Goal: Transaction & Acquisition: Purchase product/service

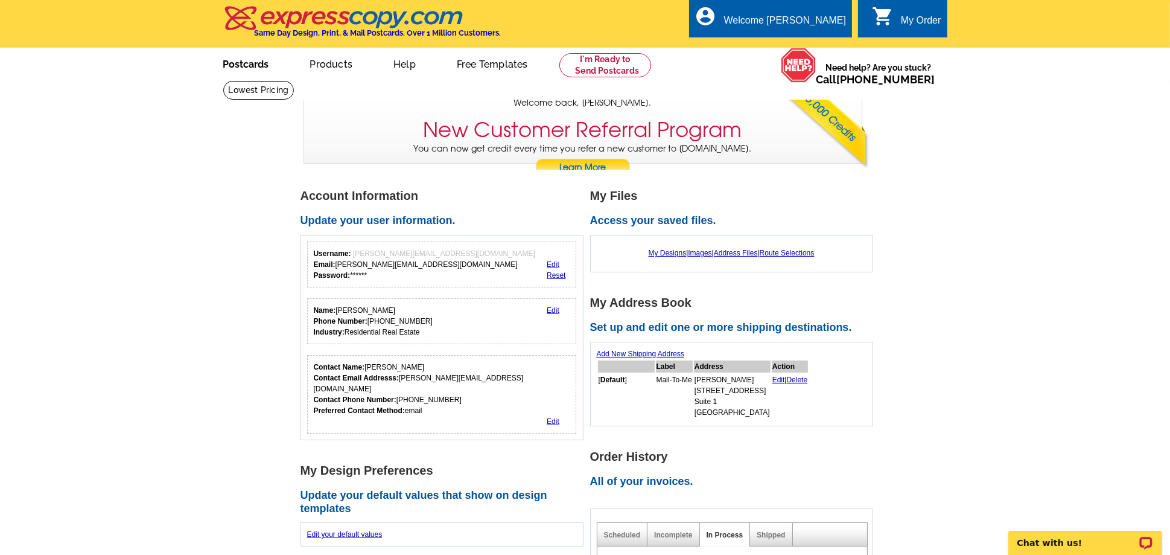
click at [238, 68] on link "Postcards" at bounding box center [246, 63] width 85 height 28
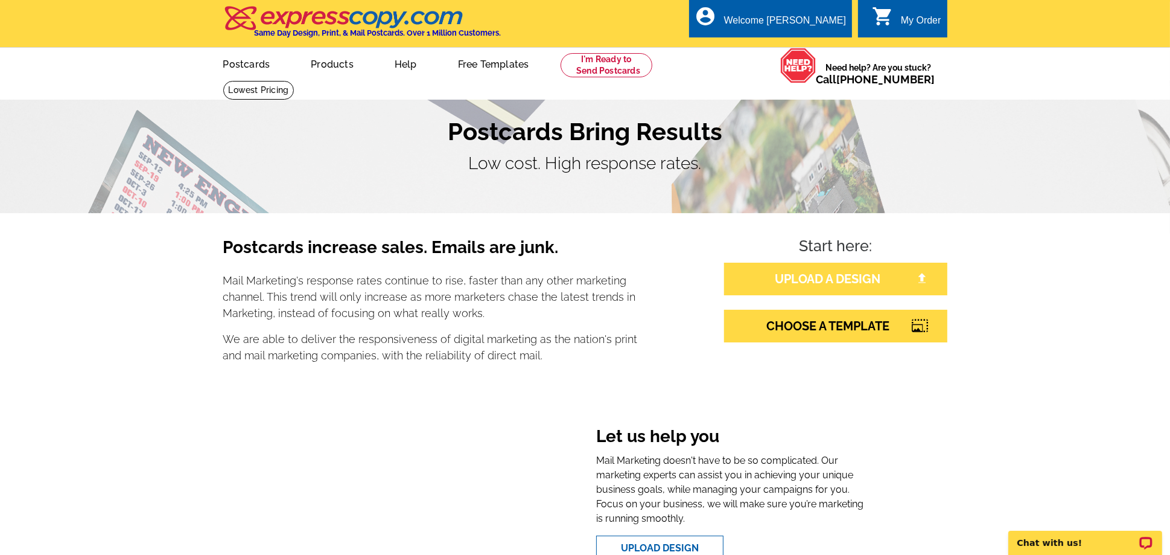
click at [810, 286] on link "UPLOAD A DESIGN" at bounding box center [835, 279] width 223 height 33
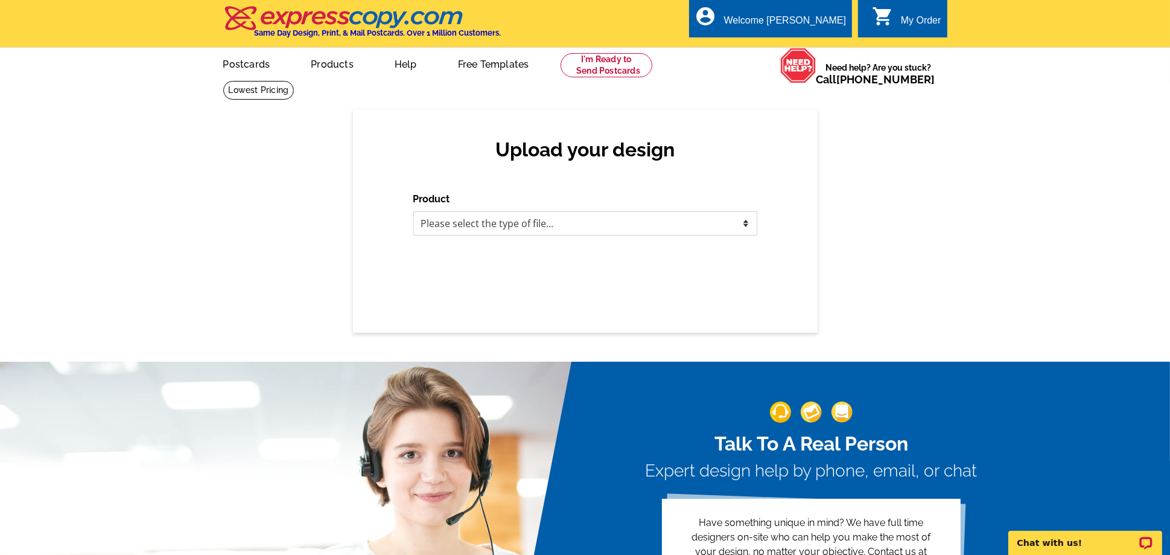
click at [651, 224] on select "Please select the type of file... Postcards Business Cards Letters and flyers G…" at bounding box center [585, 223] width 344 height 24
select select "1"
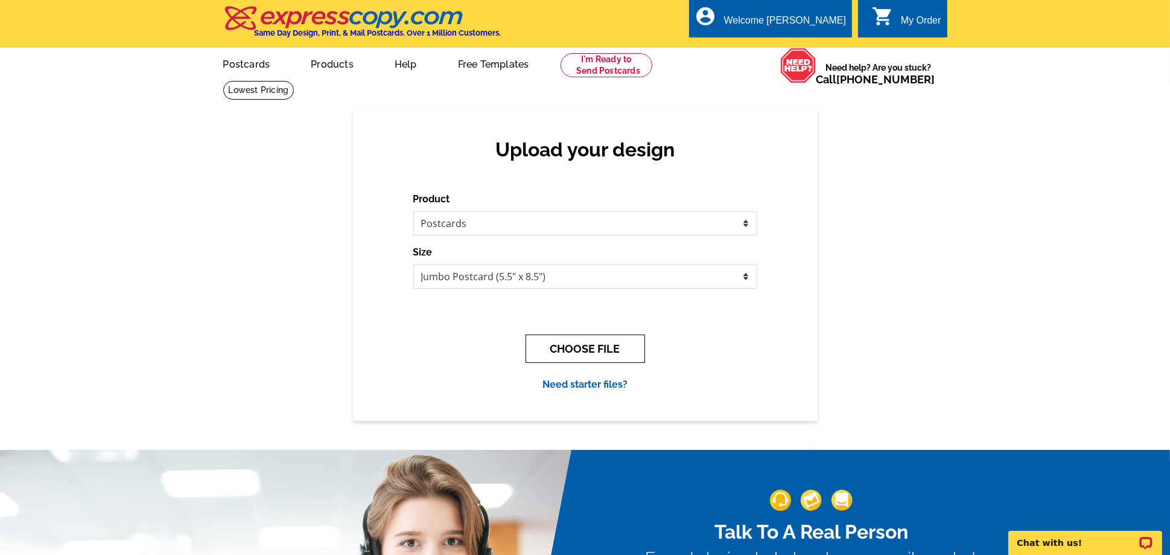
click at [576, 354] on button "CHOOSE FILE" at bounding box center [586, 348] width 120 height 28
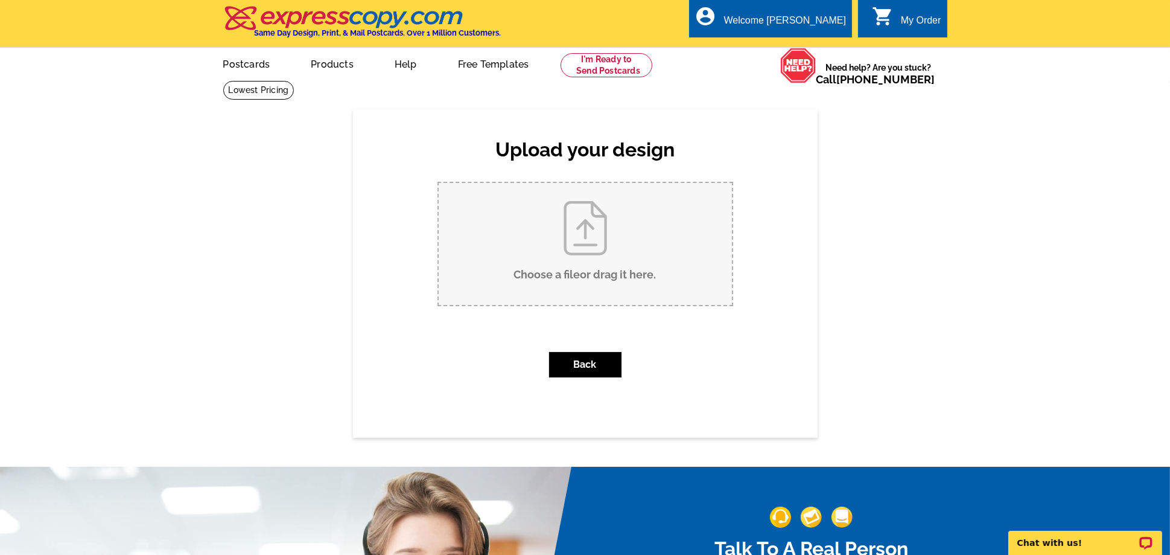
click at [581, 269] on input "Choose a file or drag it here ." at bounding box center [585, 244] width 293 height 122
type input "C:\fakepath\Preferred Client Post Cards 2025.pdf"
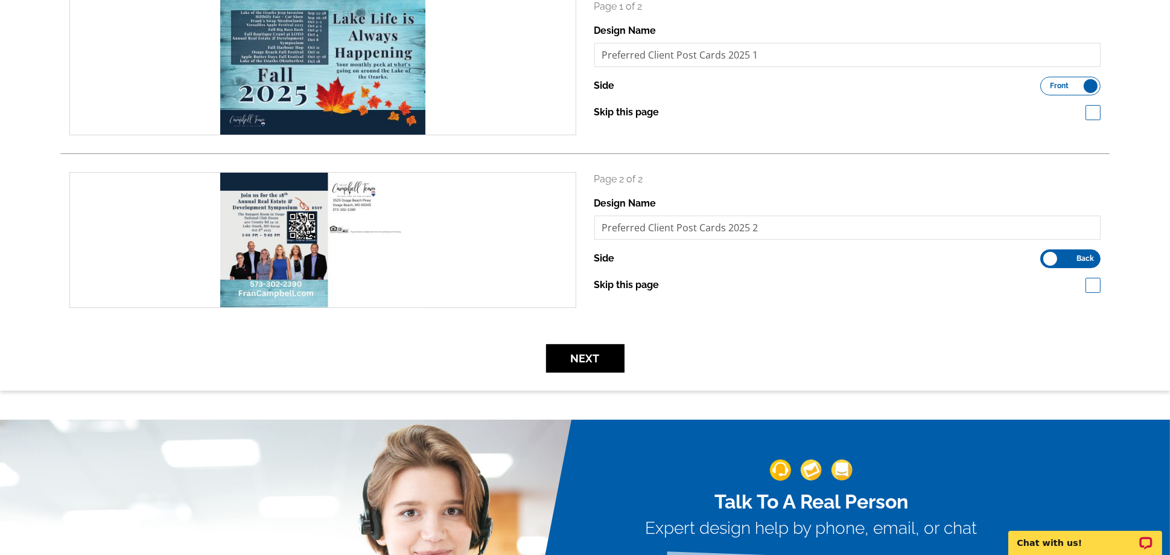
scroll to position [277, 0]
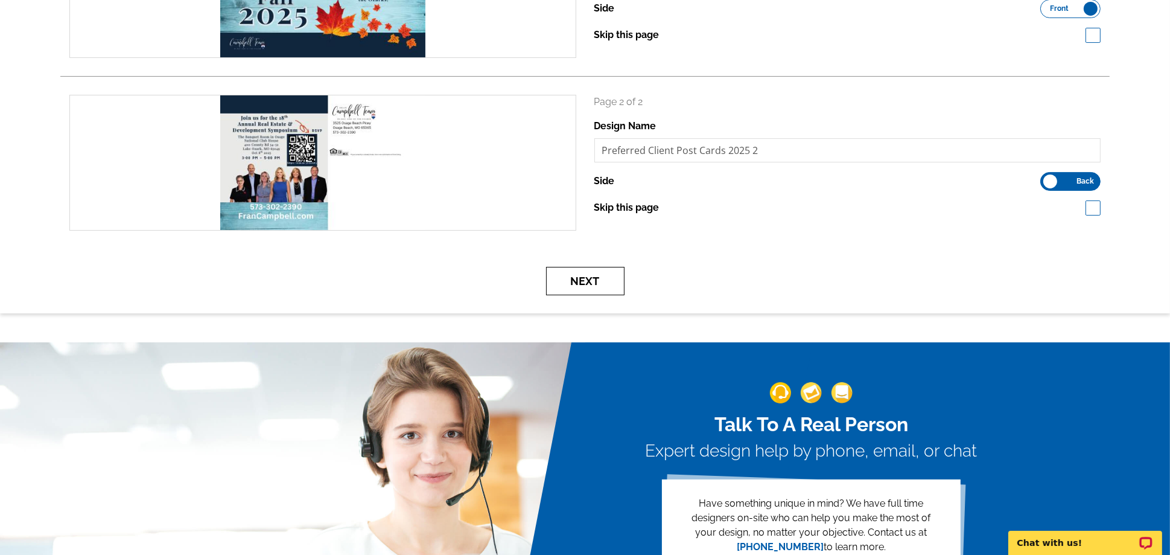
click at [590, 280] on button "Next" at bounding box center [585, 281] width 78 height 28
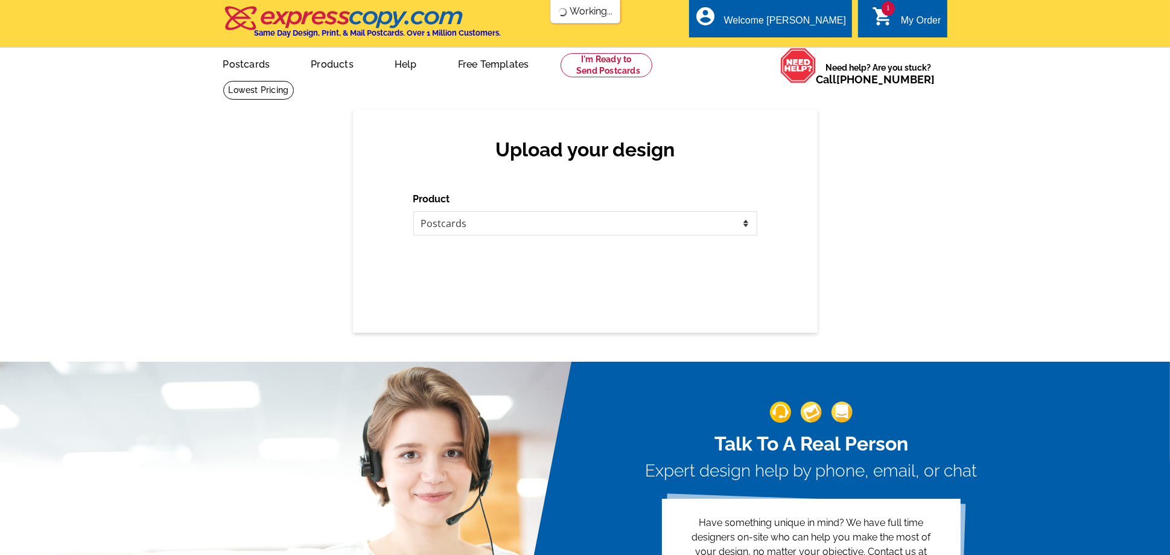
click at [566, 389] on img at bounding box center [293, 508] width 586 height 293
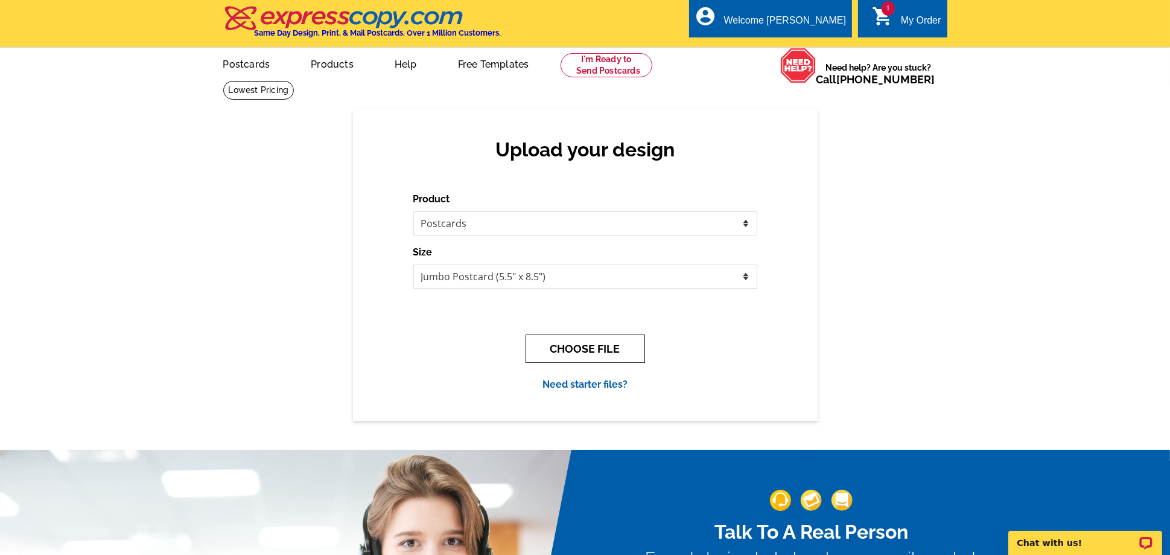
click at [580, 354] on button "CHOOSE FILE" at bounding box center [586, 348] width 120 height 28
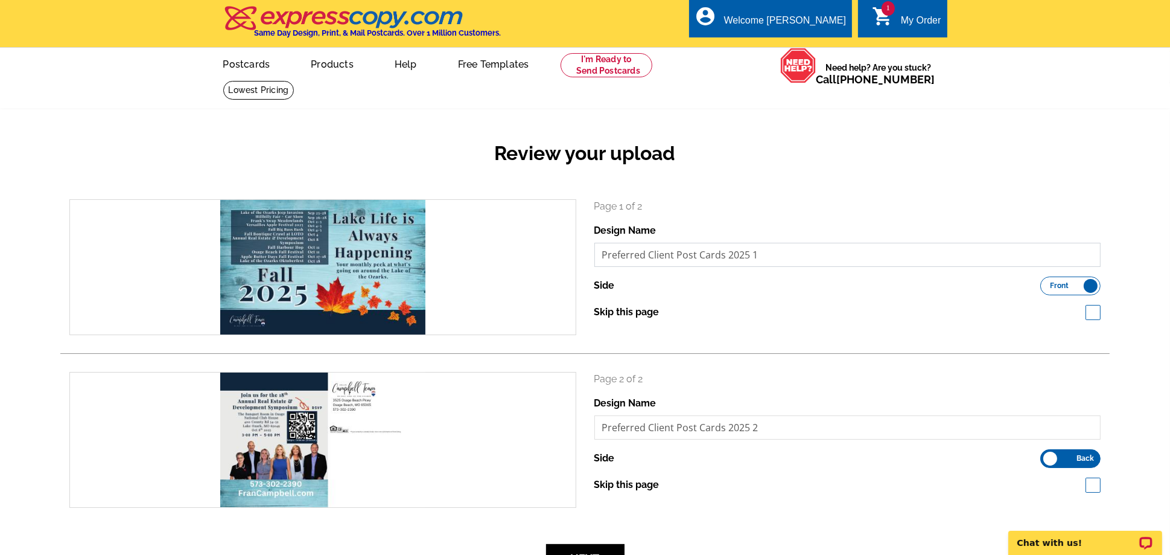
click at [702, 258] on input "Preferred Client Post Cards 2025 1" at bounding box center [848, 255] width 507 height 24
click at [711, 260] on input "September 2025 Mailer Front" at bounding box center [848, 255] width 507 height 24
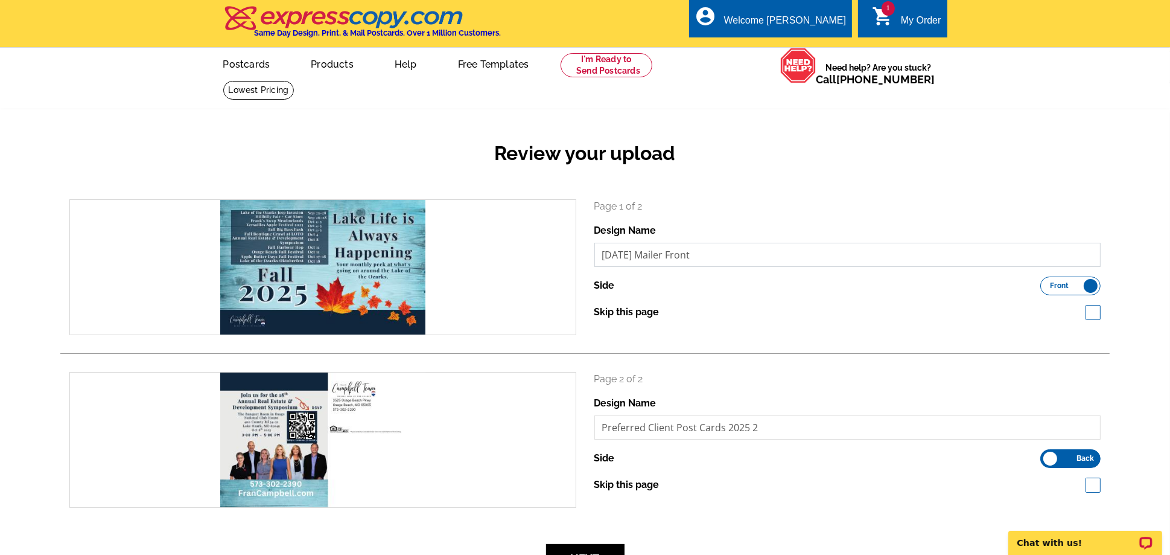
click at [711, 260] on input "September 2025 Mailer Front" at bounding box center [848, 255] width 507 height 24
type input "September 2025 Mailer Front"
click at [713, 430] on input "Preferred Client Post Cards 2025 2" at bounding box center [848, 427] width 507 height 24
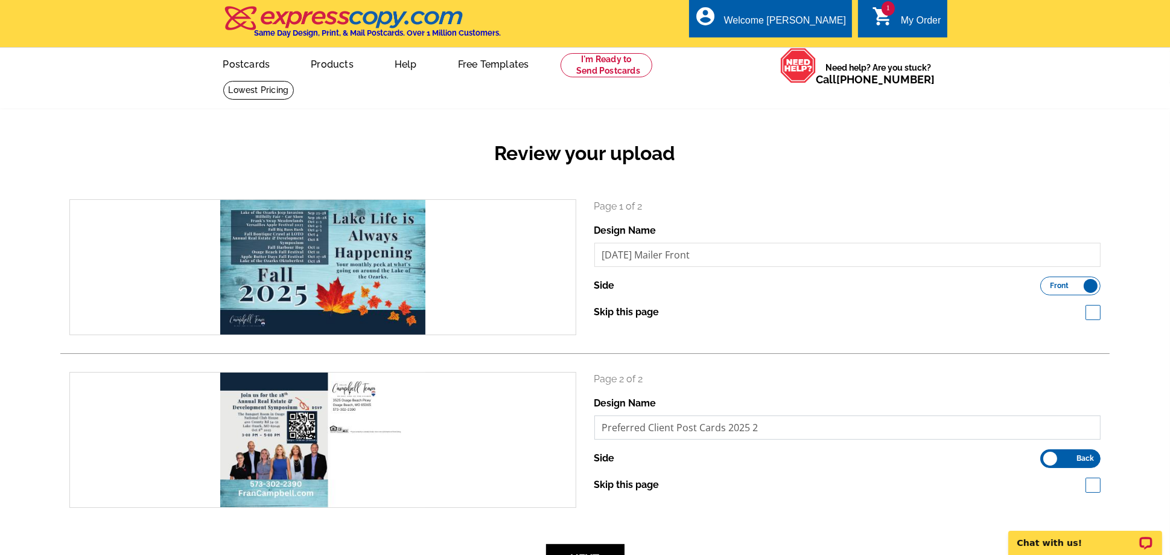
paste input "September 2025 Mailer Front"
click at [722, 427] on input "September 2025 Mailer Front" at bounding box center [848, 427] width 507 height 24
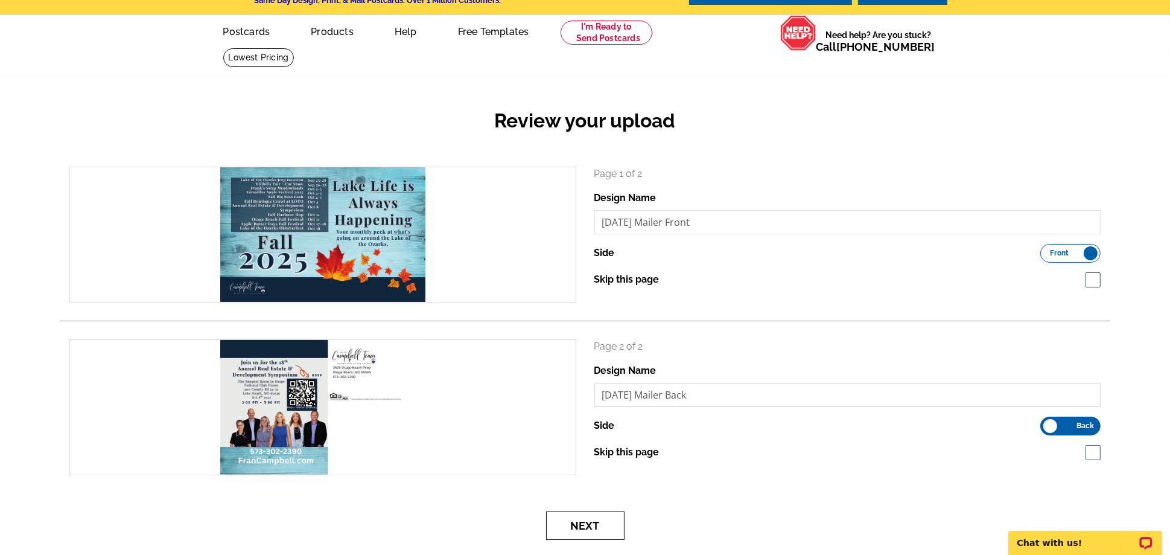
type input "September 2025 Mailer Back"
click at [611, 528] on button "Next" at bounding box center [585, 525] width 78 height 28
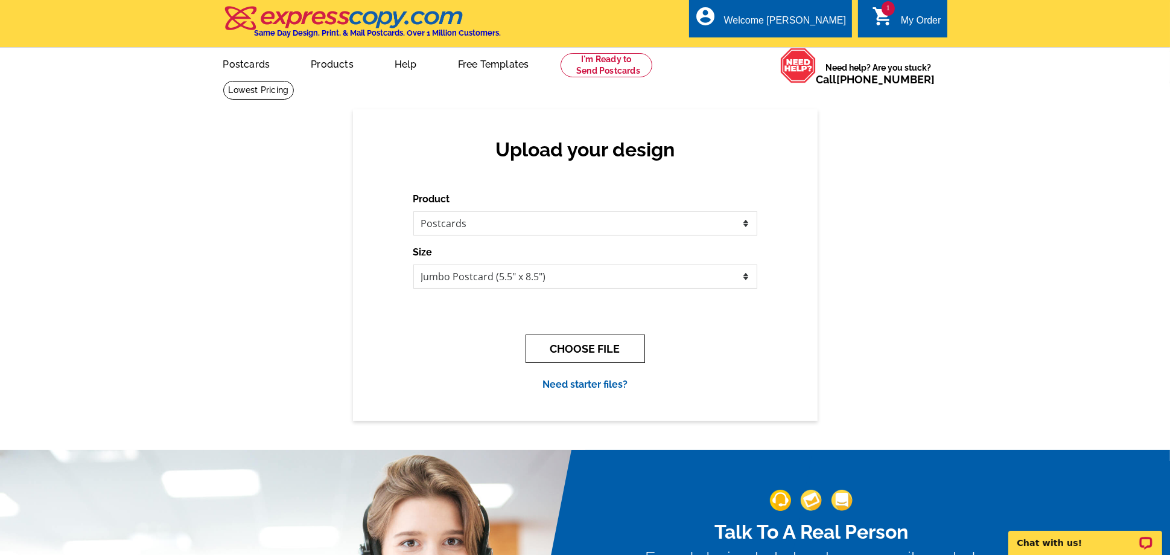
click at [613, 356] on button "CHOOSE FILE" at bounding box center [586, 348] width 120 height 28
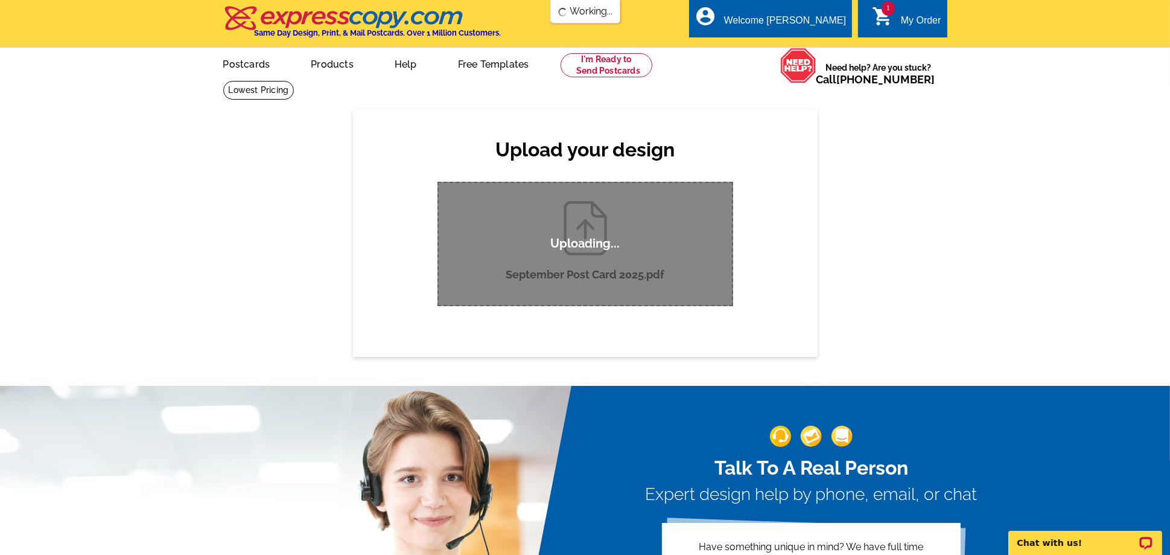
click at [924, 24] on div "My Order" at bounding box center [921, 23] width 40 height 17
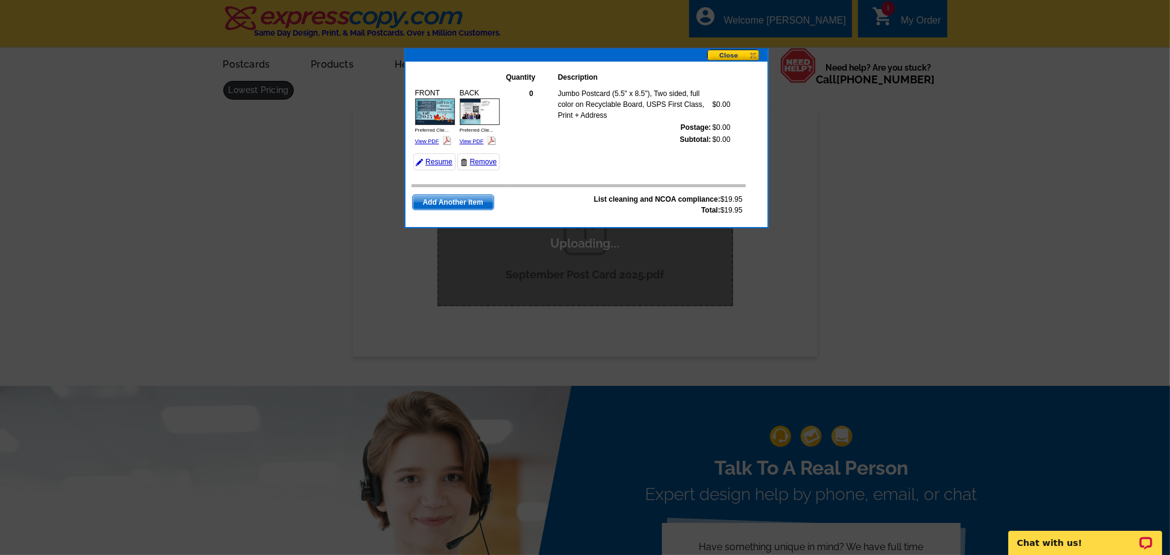
click at [726, 57] on button at bounding box center [737, 55] width 60 height 13
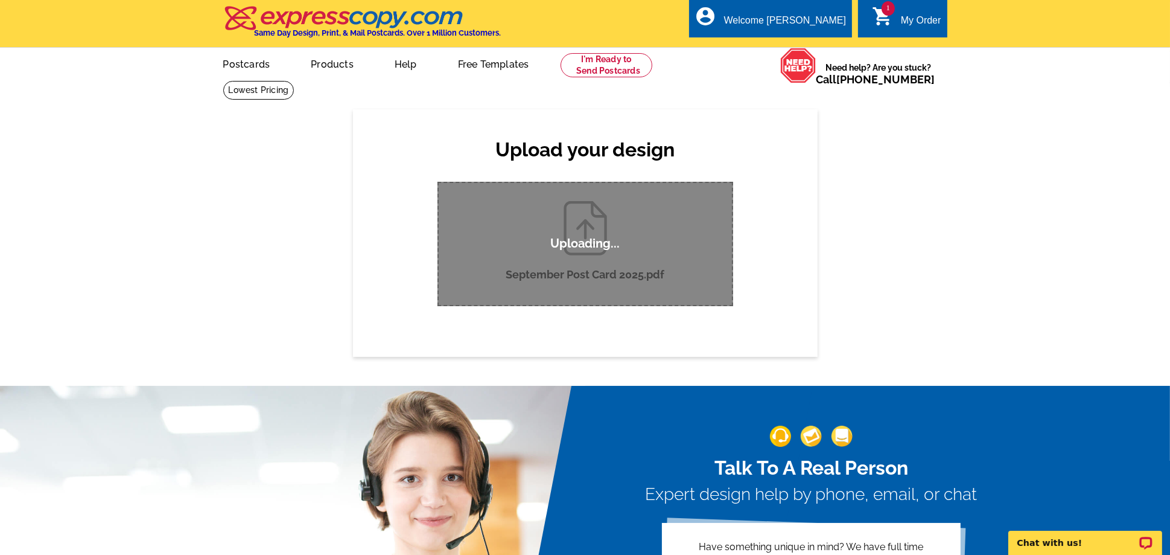
click at [899, 18] on link "1 shopping_cart My Order" at bounding box center [906, 20] width 69 height 15
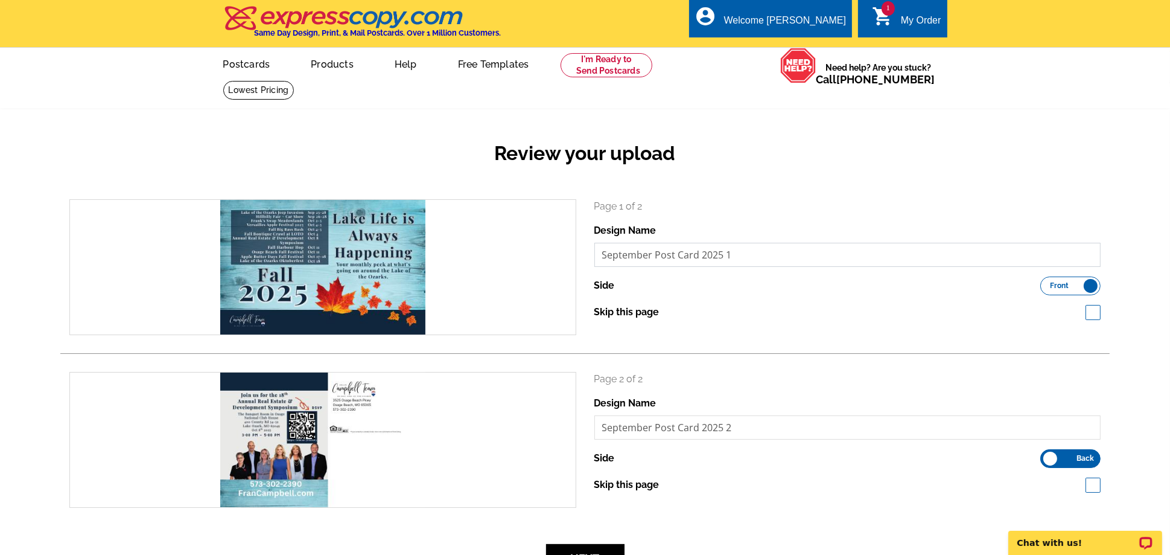
click at [813, 256] on input "September Post Card 2025 1" at bounding box center [848, 255] width 507 height 24
type input "September Post Card 2025"
click at [741, 424] on input "September Post Card 2025 2" at bounding box center [848, 427] width 507 height 24
type input "September Post Card 2025"
click at [907, 15] on div "My Order" at bounding box center [921, 23] width 40 height 17
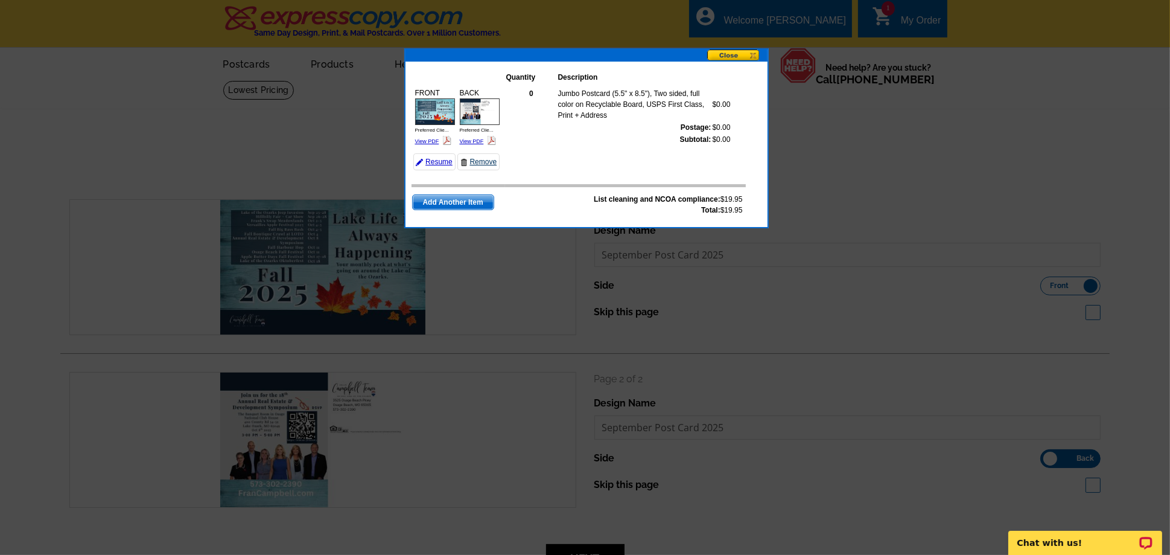
click at [480, 161] on link "Remove" at bounding box center [479, 161] width 42 height 17
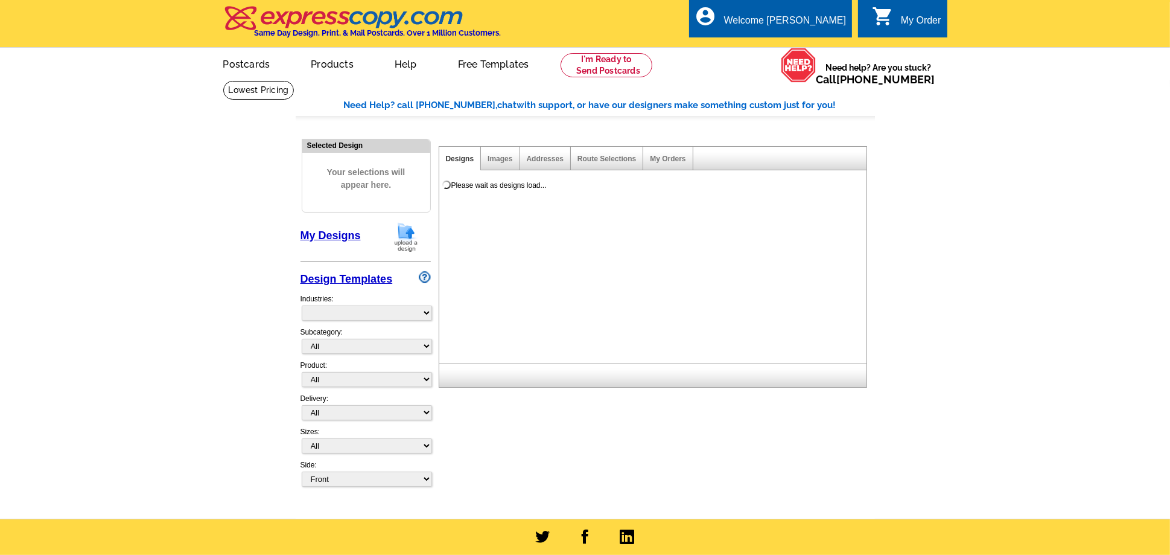
select select "785"
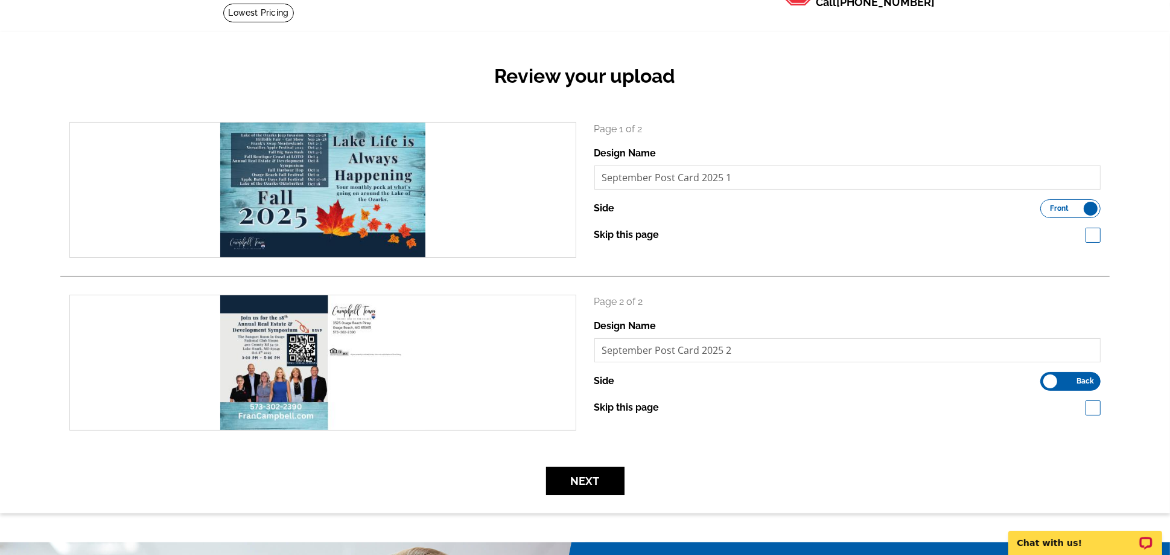
scroll to position [188, 0]
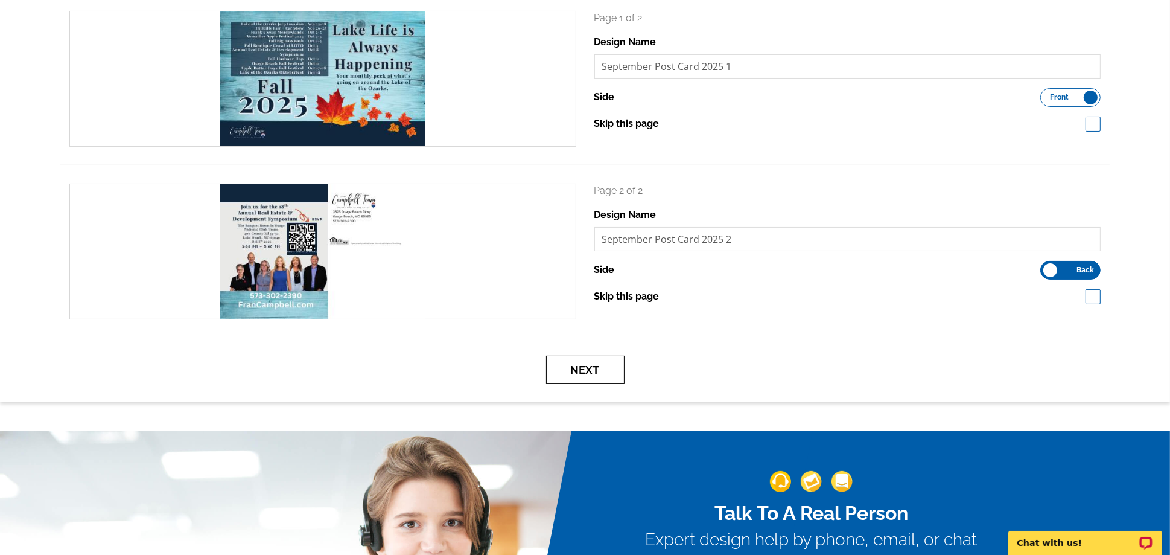
click at [595, 369] on button "Next" at bounding box center [585, 370] width 78 height 28
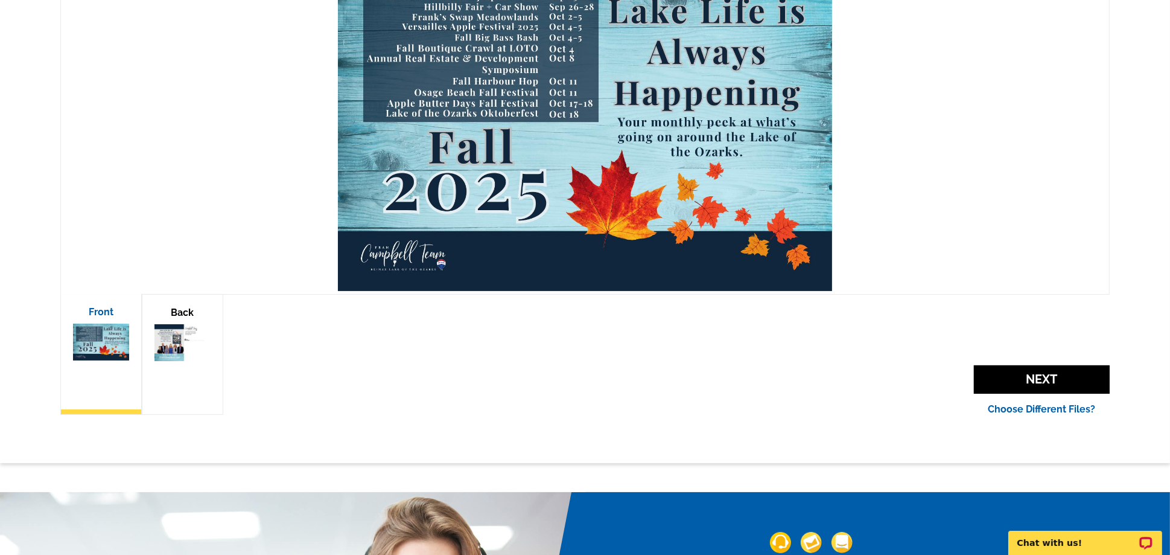
scroll to position [268, 0]
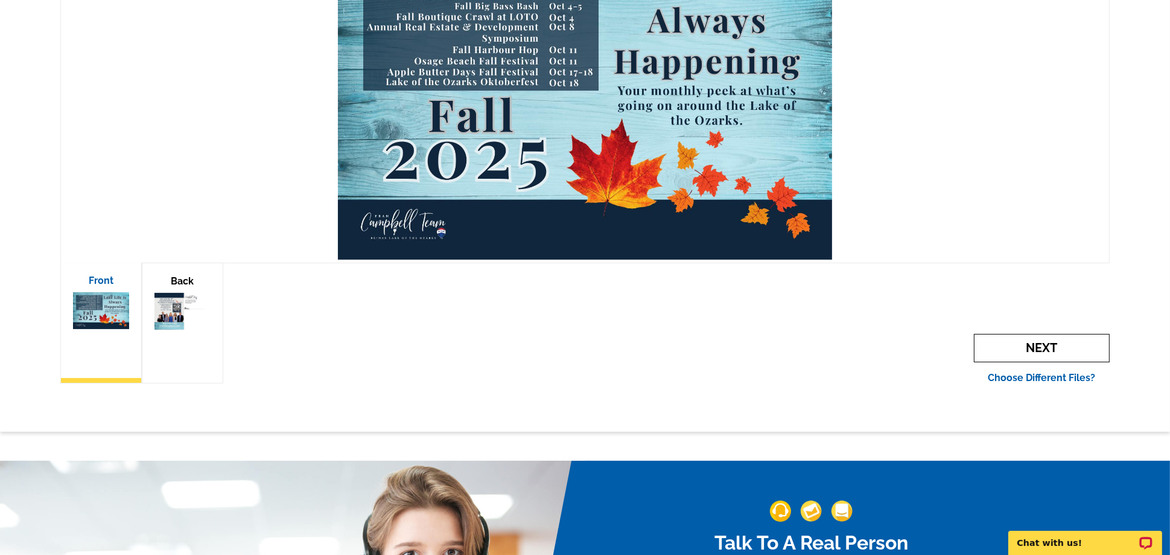
click at [1053, 342] on span "Next" at bounding box center [1042, 348] width 136 height 28
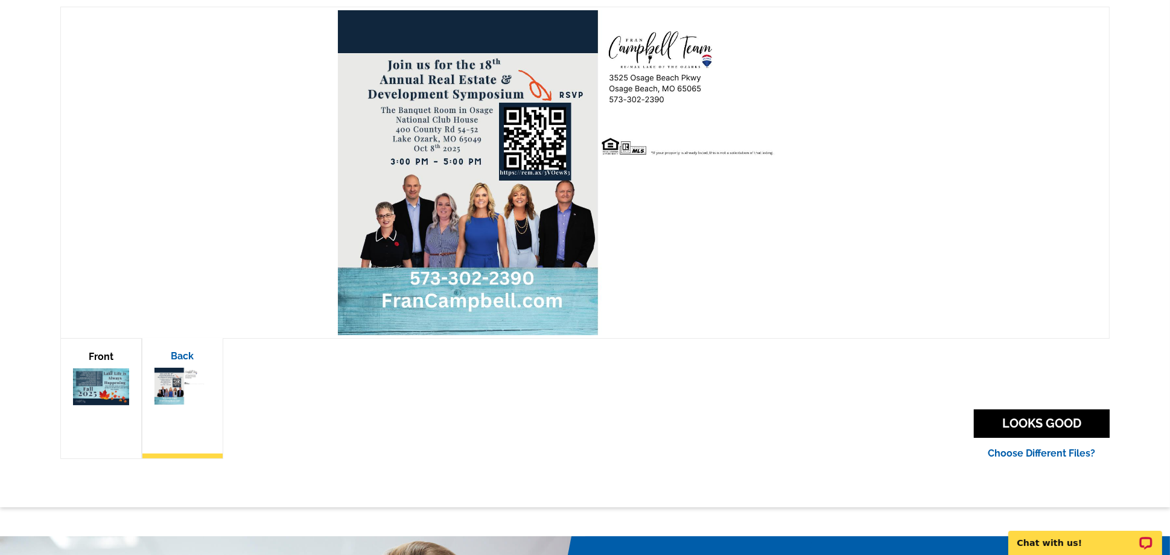
scroll to position [200, 0]
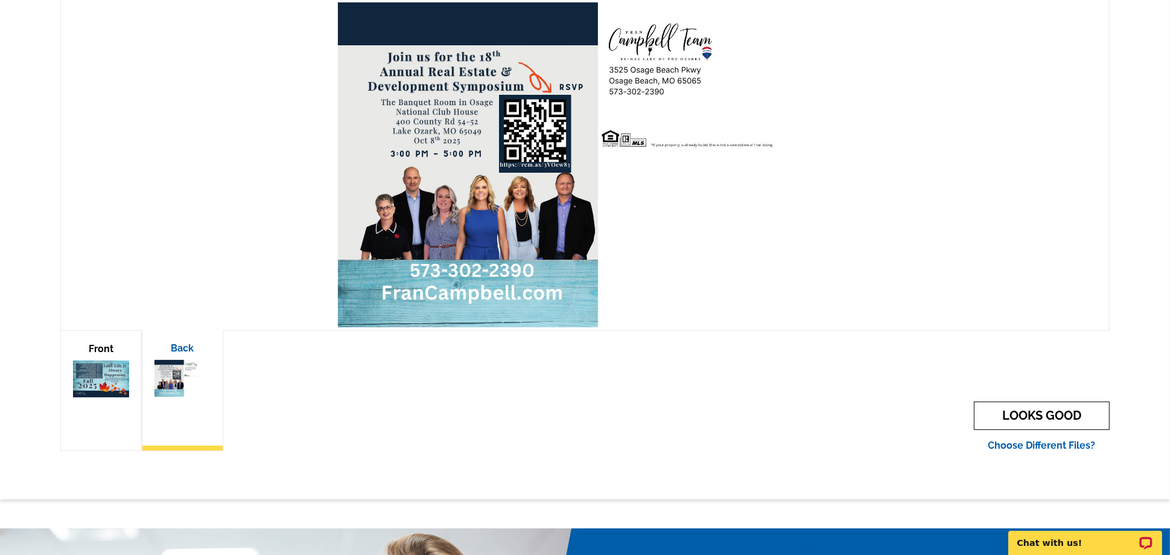
click at [1001, 421] on link "LOOKS GOOD" at bounding box center [1042, 415] width 136 height 28
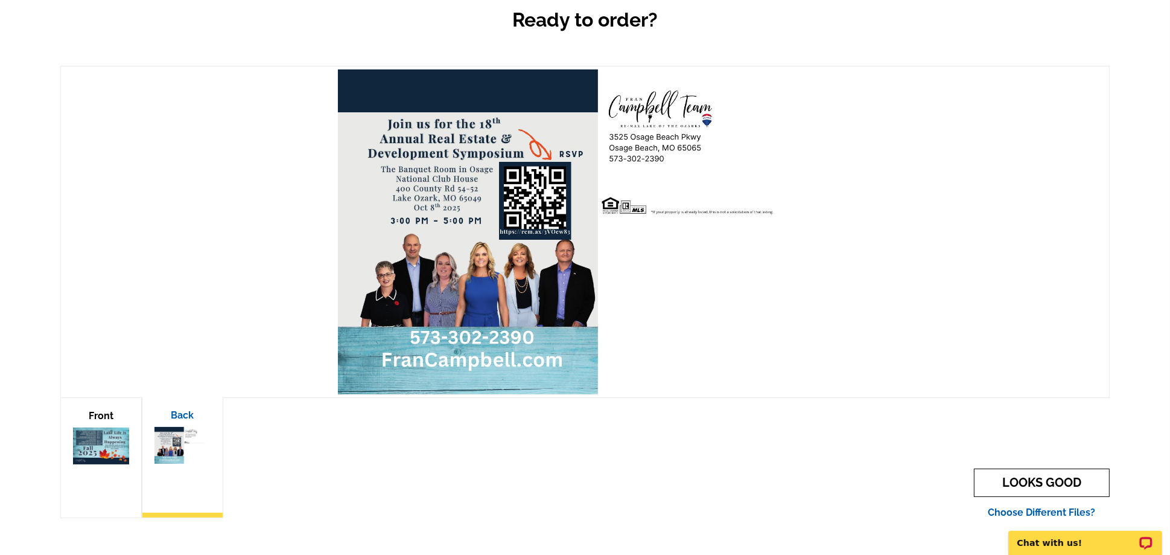
scroll to position [63, 0]
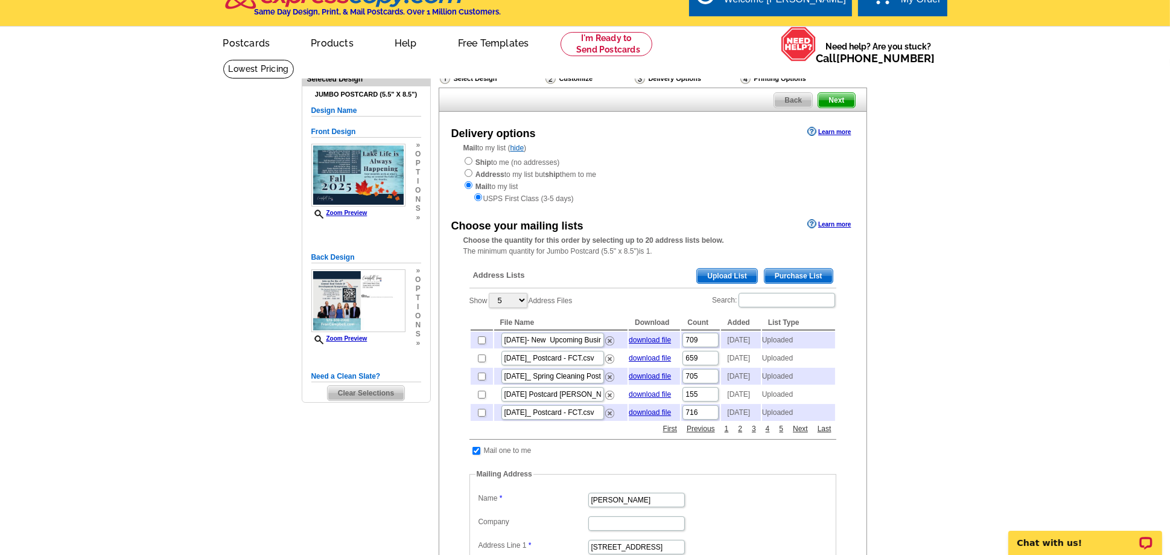
scroll to position [31, 0]
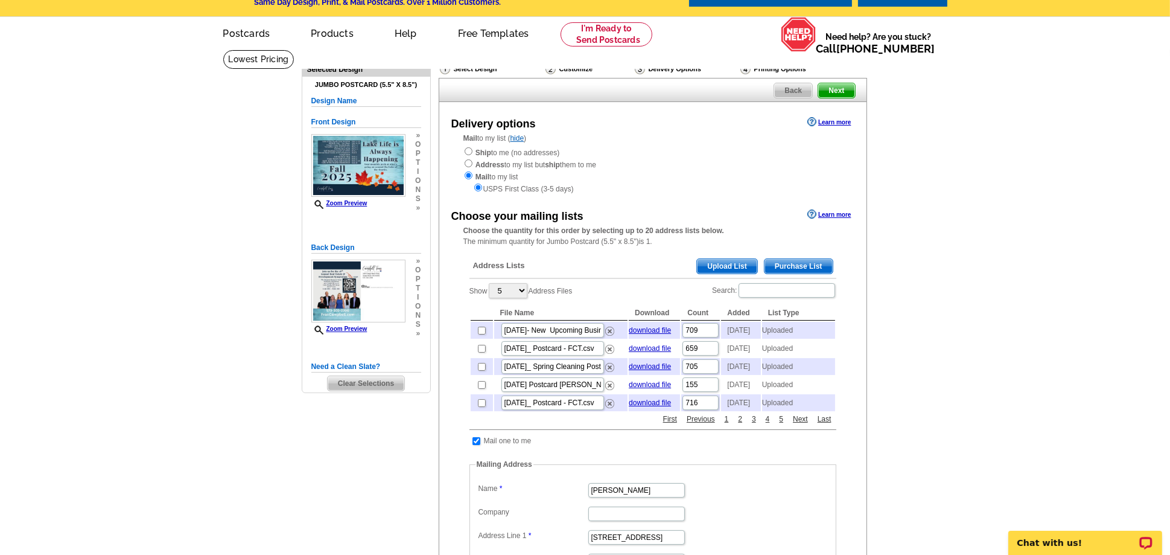
click at [738, 268] on span "Upload List" at bounding box center [727, 266] width 60 height 14
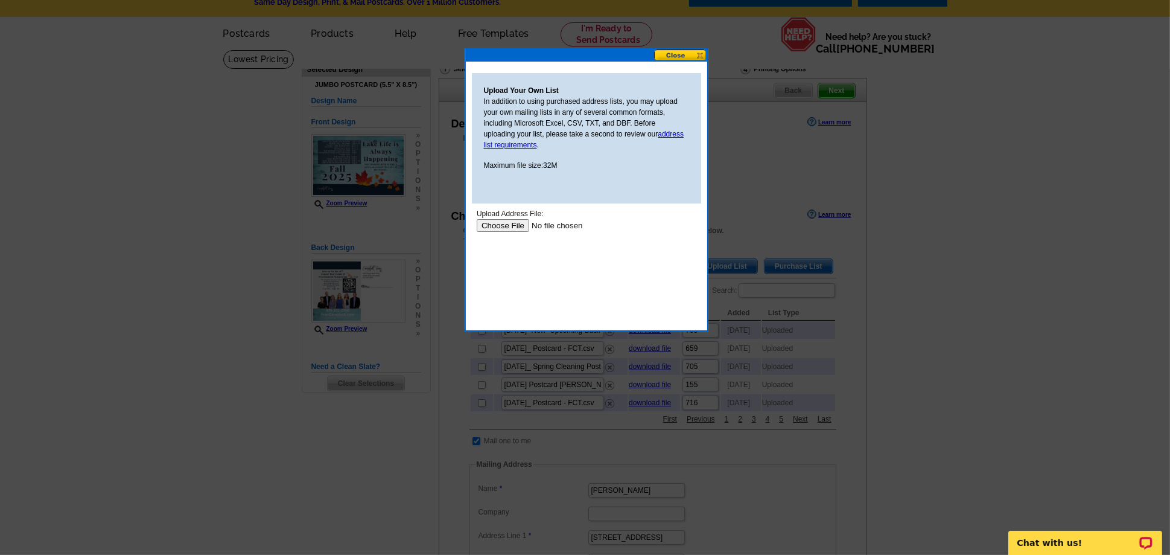
scroll to position [0, 0]
click at [522, 224] on input "file" at bounding box center [552, 225] width 153 height 13
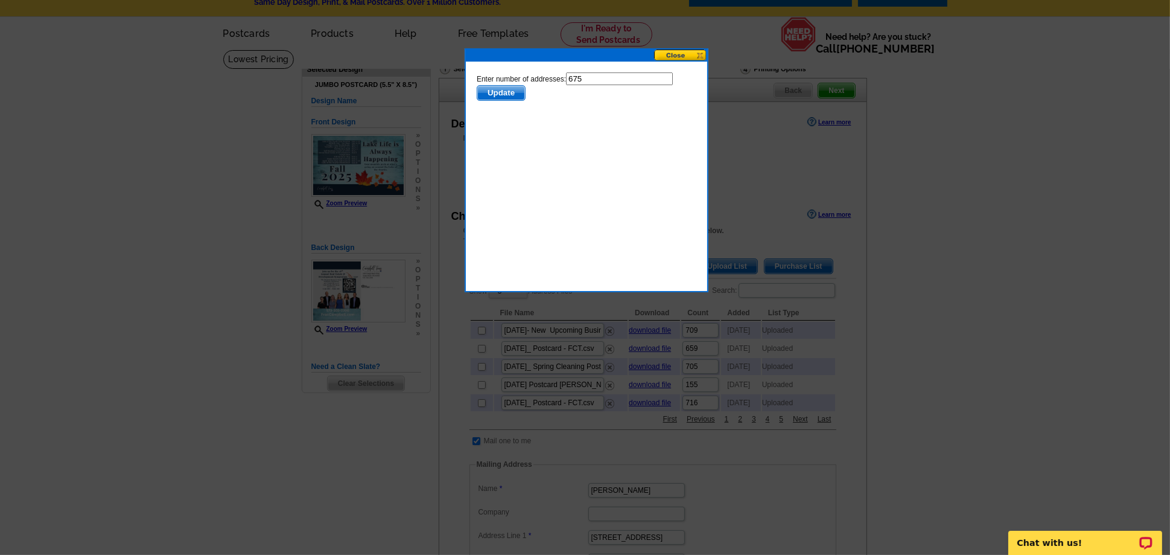
click at [502, 85] on form "Enter number of addresses: 675 Update" at bounding box center [586, 86] width 220 height 28
click at [490, 95] on span "Update" at bounding box center [501, 93] width 48 height 14
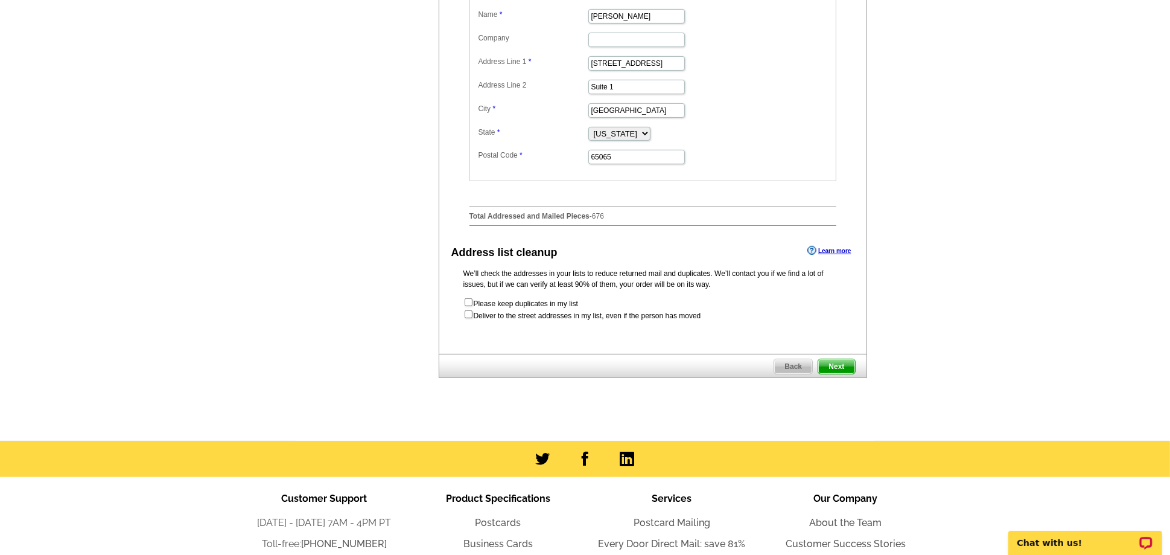
scroll to position [508, 0]
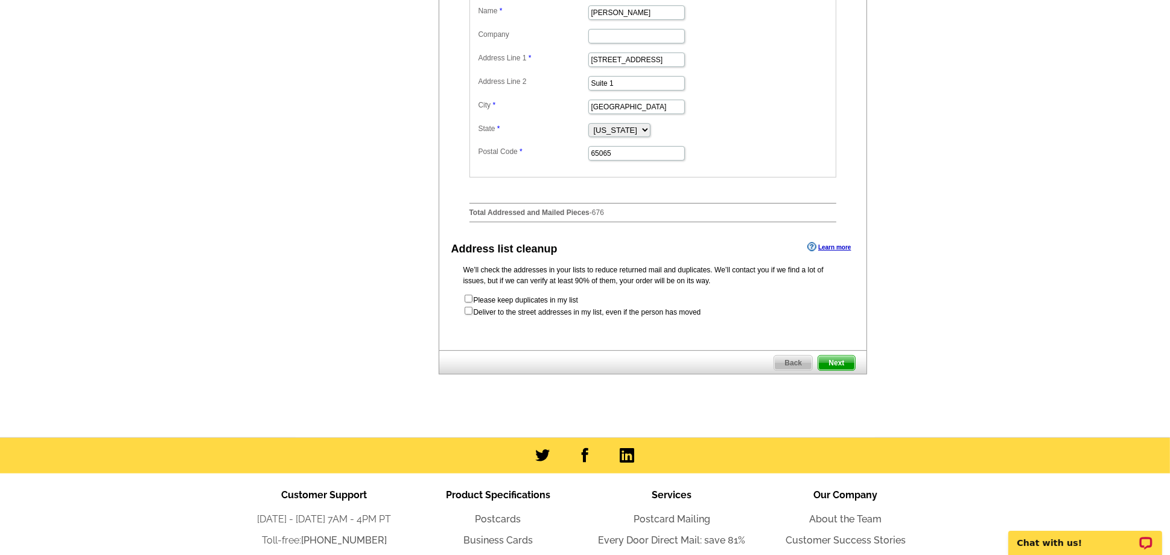
click at [841, 370] on span "Next" at bounding box center [836, 363] width 36 height 14
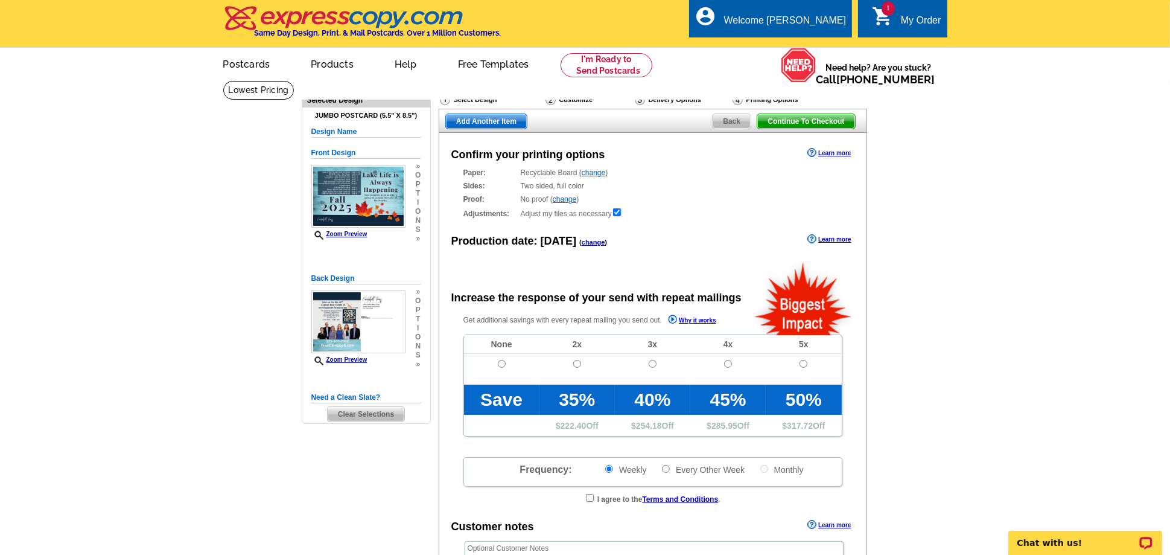
radio input "false"
click at [502, 362] on input "radio" at bounding box center [502, 364] width 8 height 8
radio input "true"
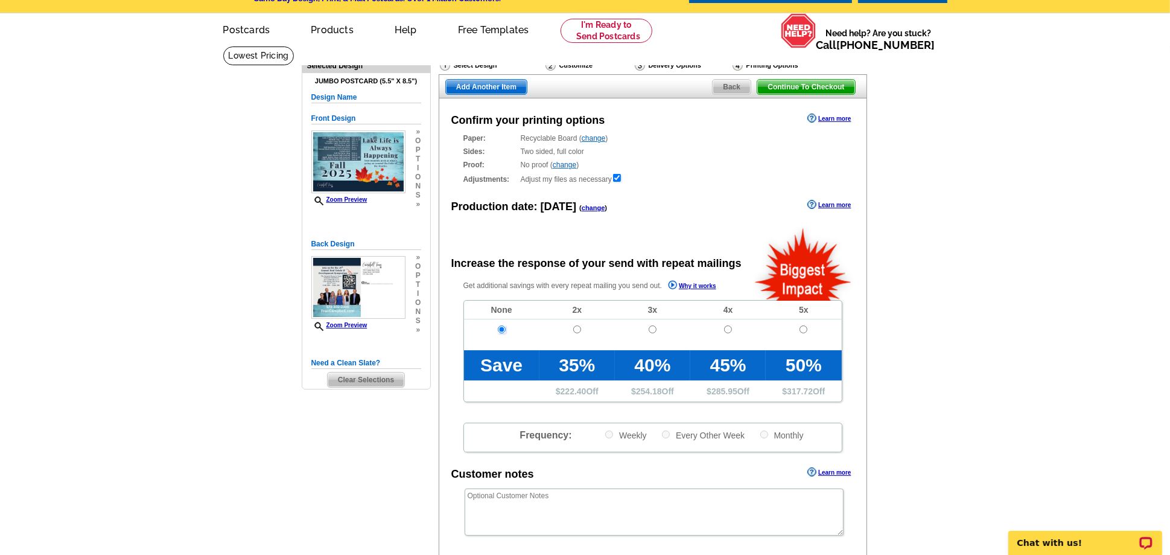
scroll to position [34, 0]
click at [828, 89] on span "Continue To Checkout" at bounding box center [806, 87] width 97 height 14
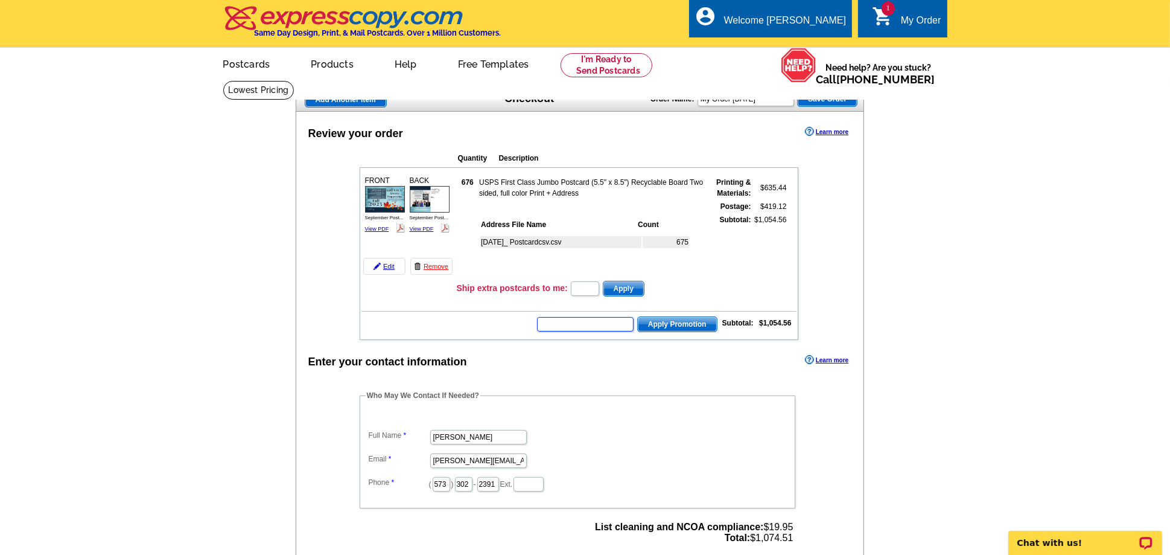
click at [579, 324] on input "text" at bounding box center [585, 324] width 97 height 14
paste input "E3025"
type input "E3025"
click at [680, 328] on span "Apply Promotion" at bounding box center [677, 324] width 79 height 14
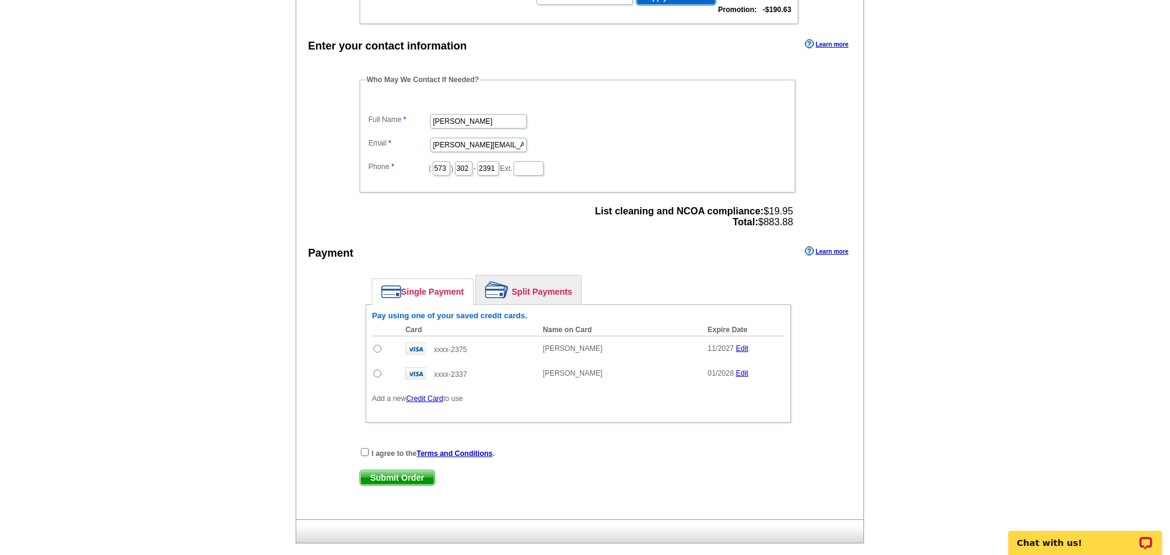
scroll to position [365, 0]
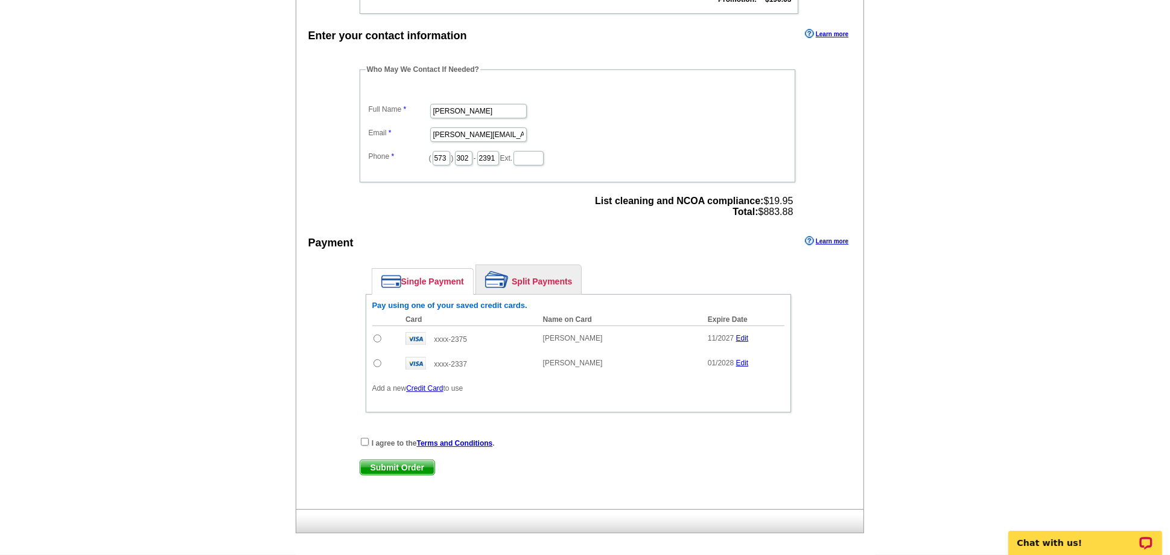
click at [378, 336] on input "radio" at bounding box center [378, 338] width 8 height 8
radio input "true"
click at [364, 440] on input "checkbox" at bounding box center [365, 442] width 8 height 8
checkbox input "true"
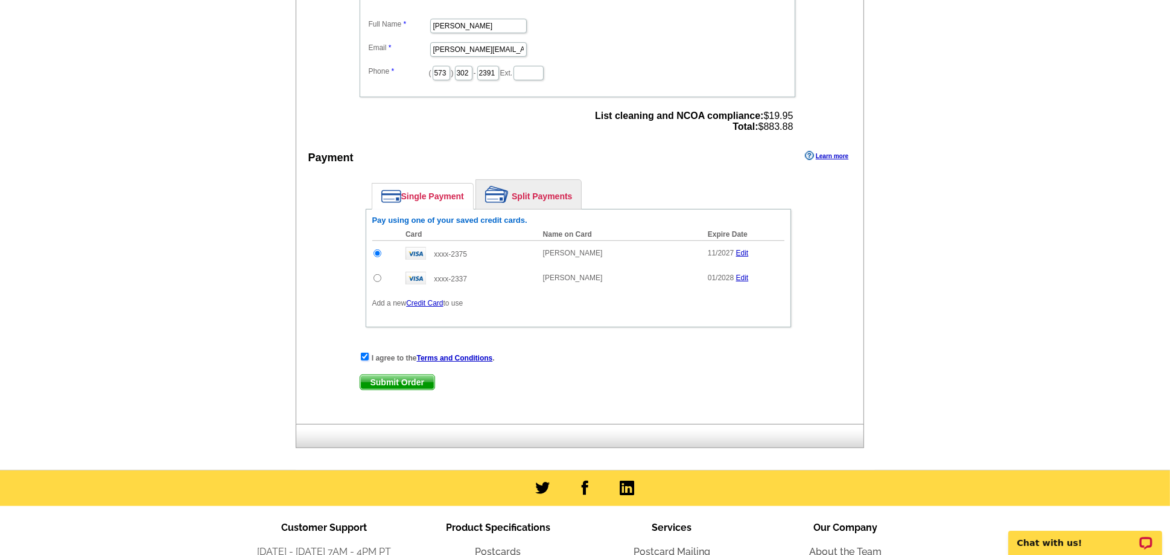
scroll to position [467, 0]
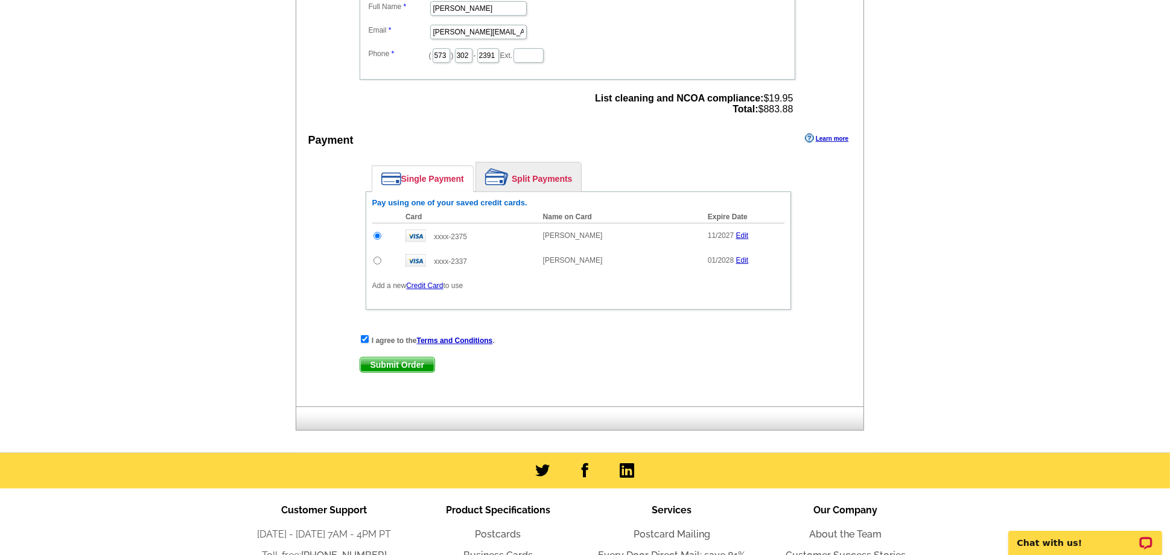
click at [394, 364] on span "Submit Order" at bounding box center [397, 364] width 74 height 14
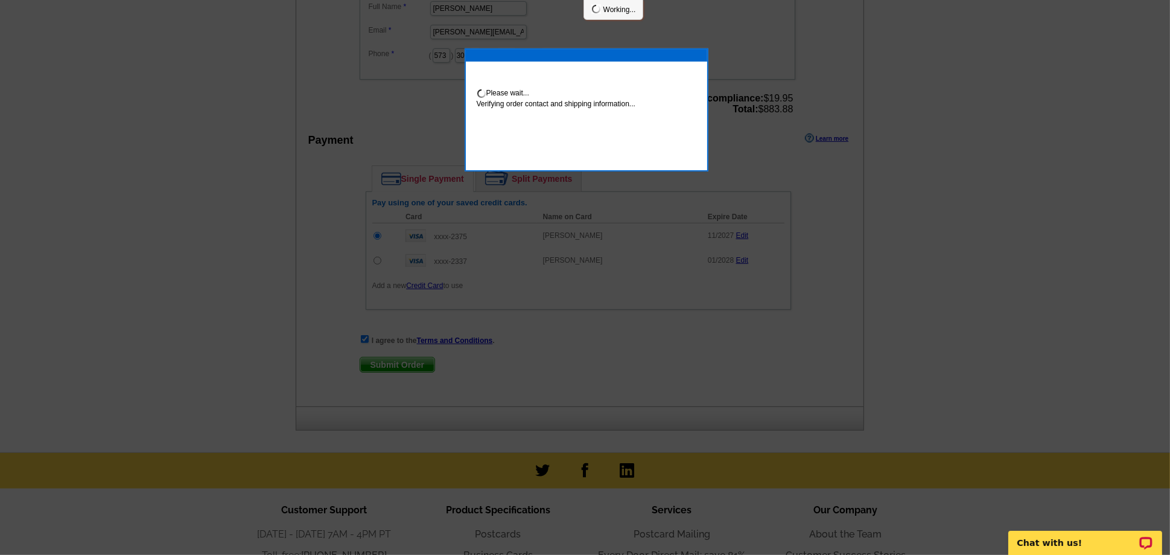
scroll to position [462, 0]
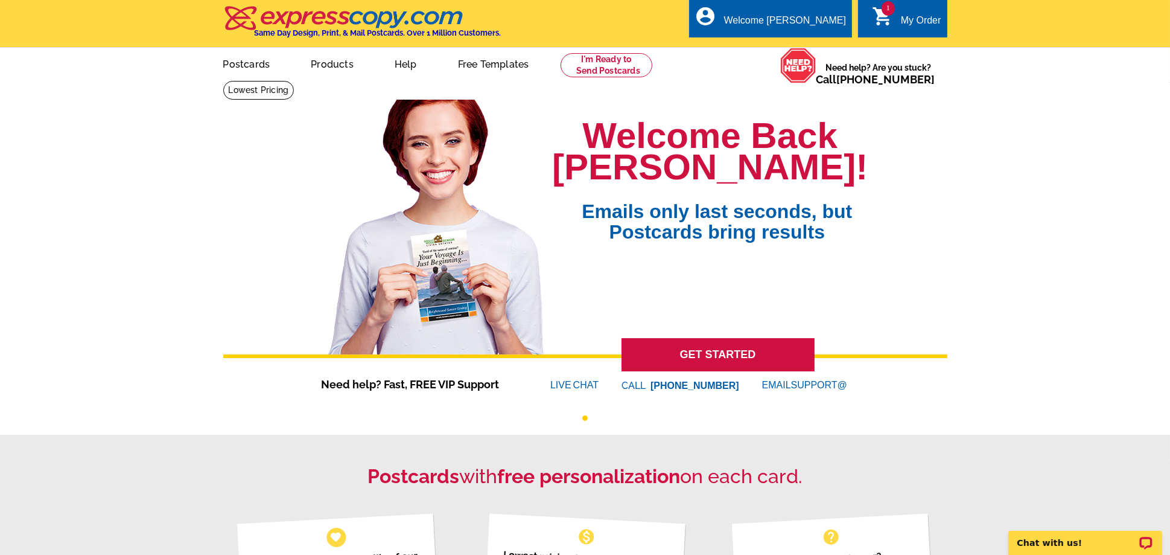
click at [922, 15] on div "My Order" at bounding box center [921, 23] width 40 height 17
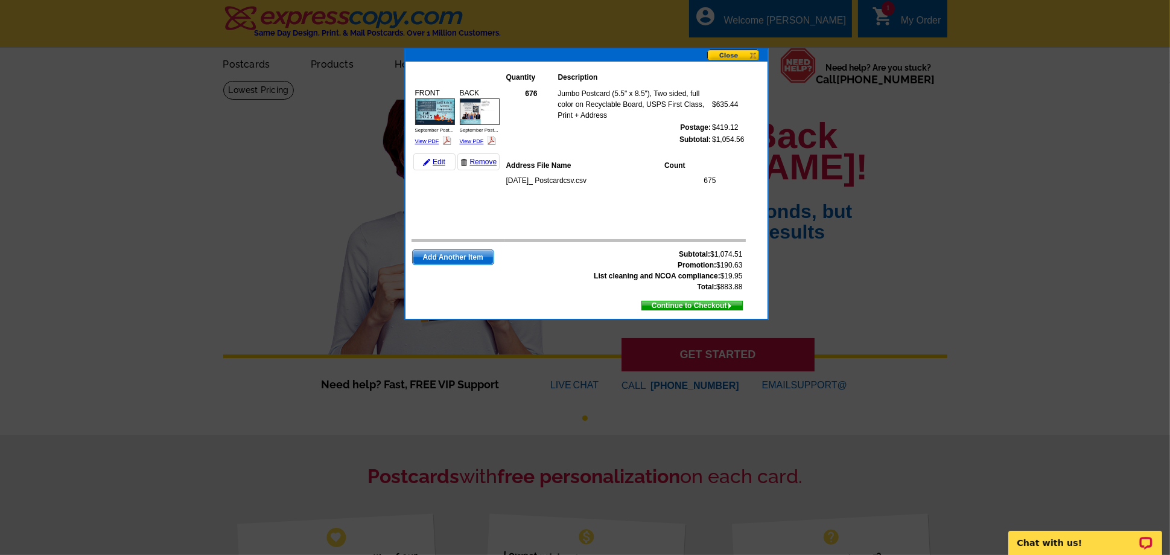
click at [740, 54] on button at bounding box center [737, 55] width 60 height 13
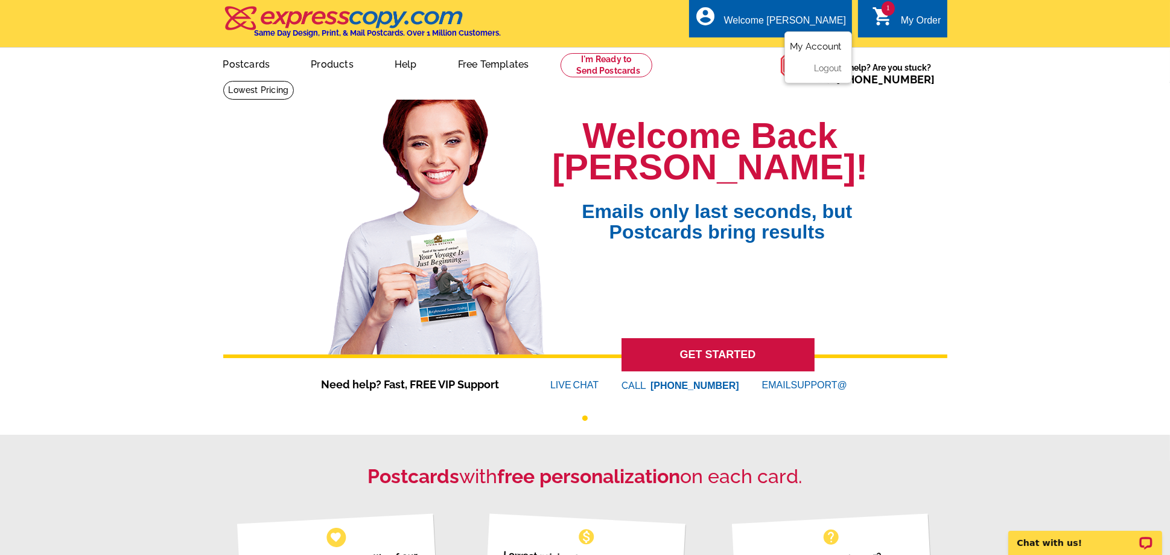
click at [809, 48] on link "My Account" at bounding box center [816, 46] width 52 height 11
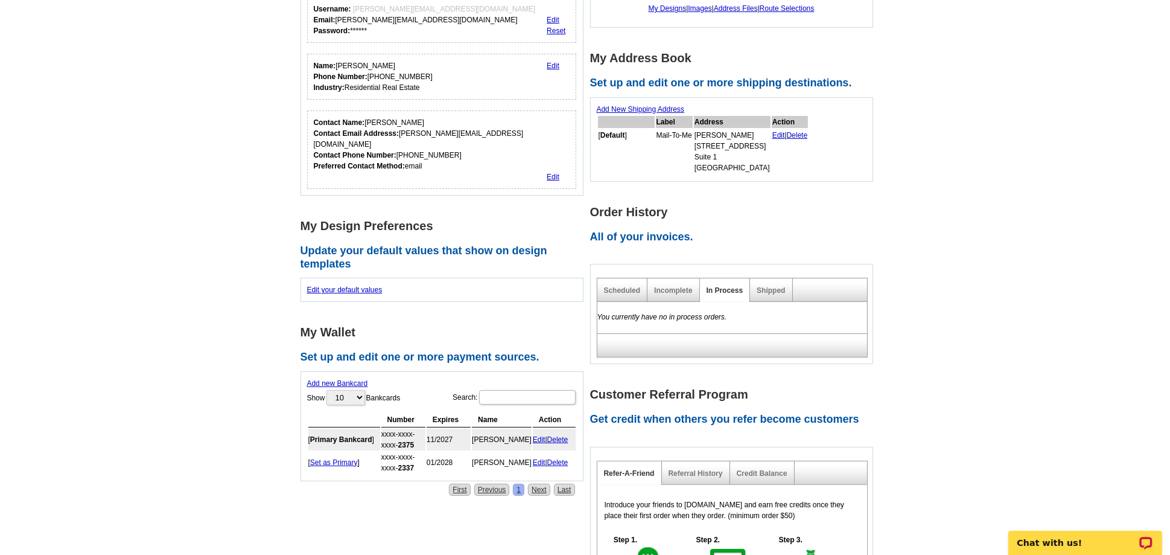
scroll to position [268, 0]
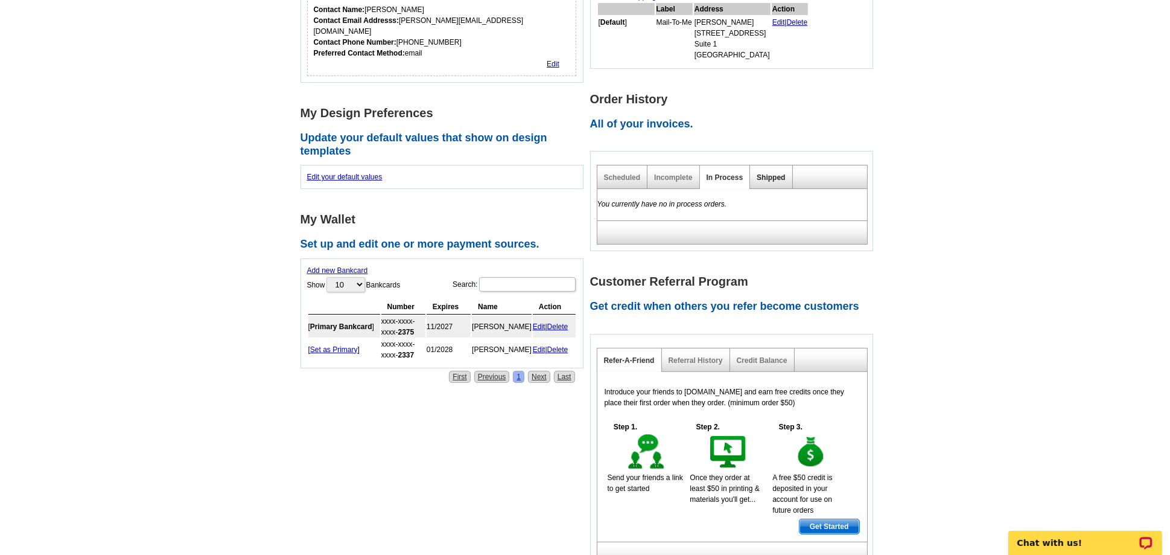
click at [762, 176] on link "Shipped" at bounding box center [771, 177] width 28 height 8
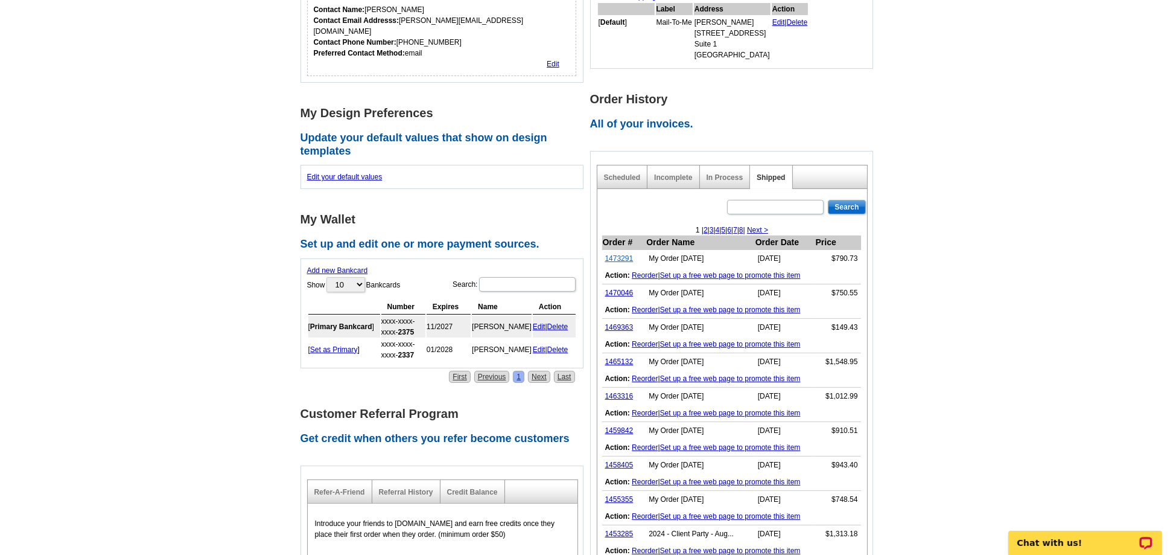
click at [617, 255] on link "1473291" at bounding box center [619, 258] width 28 height 8
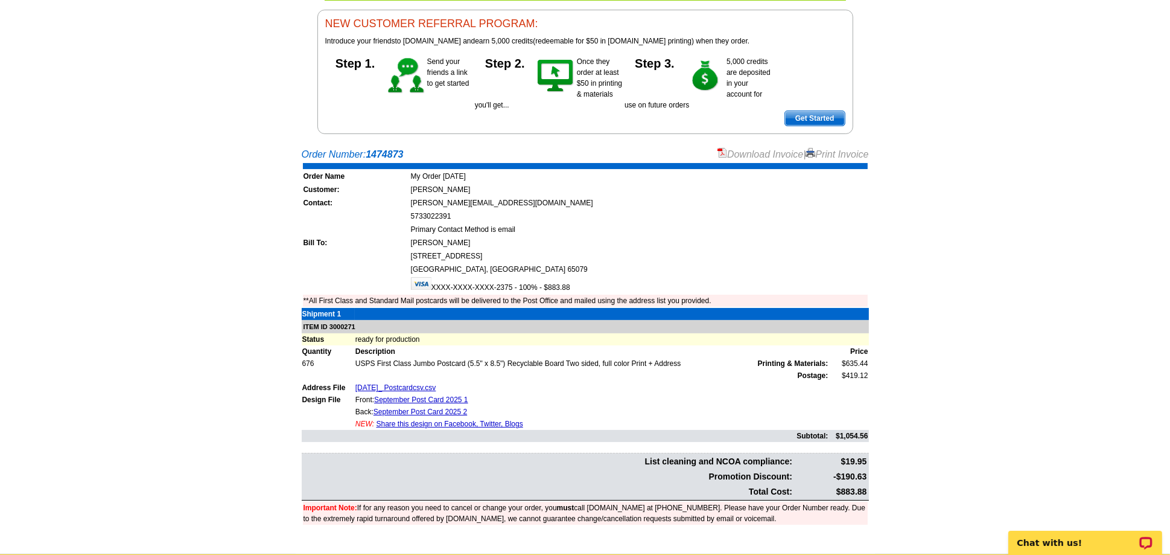
scroll to position [117, 0]
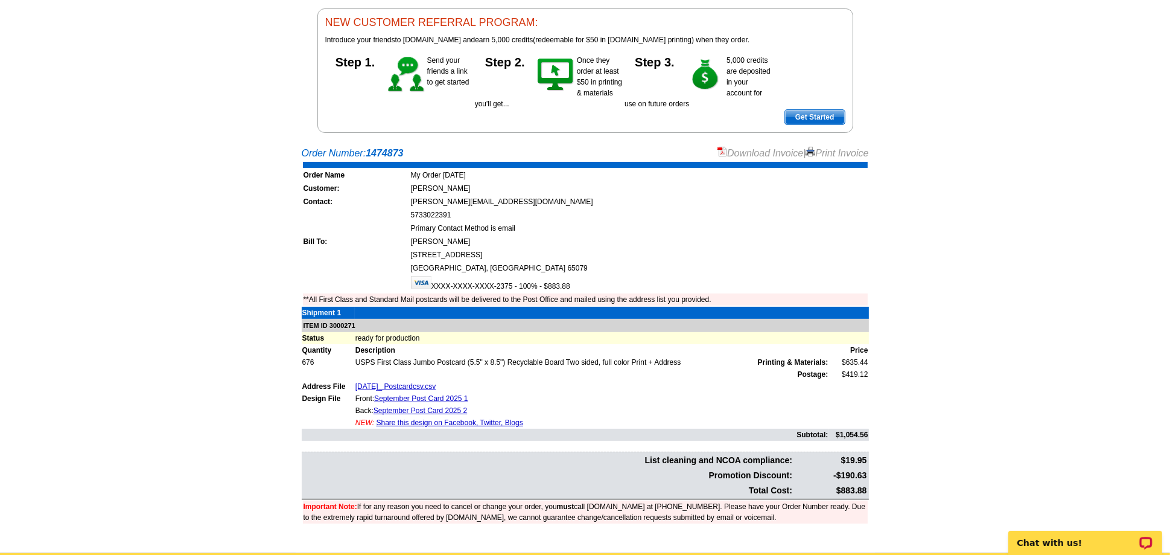
click at [785, 154] on link "Download Invoice" at bounding box center [761, 153] width 86 height 10
